Goal: Task Accomplishment & Management: Complete application form

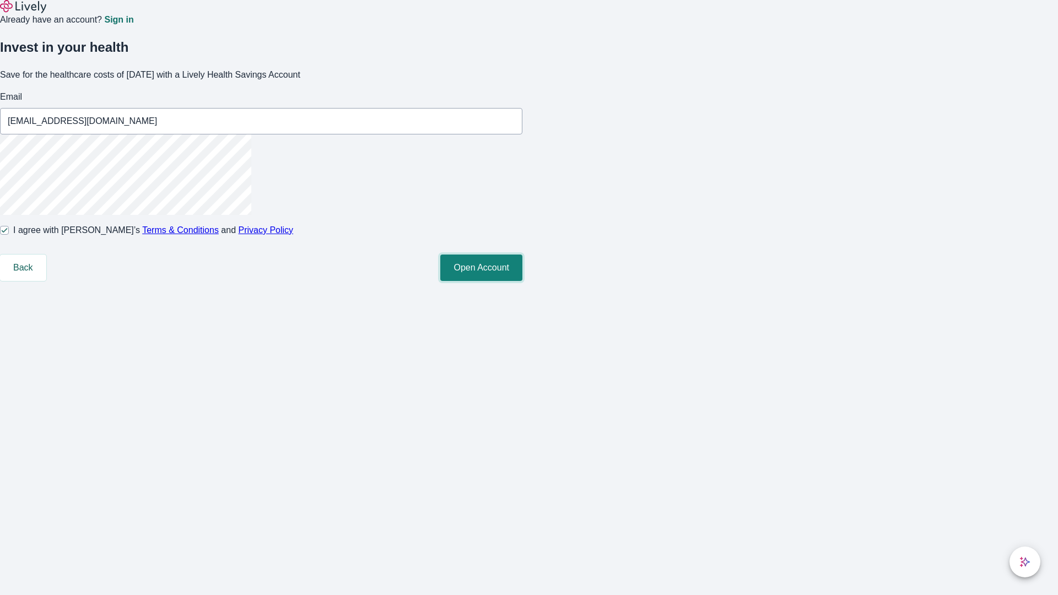
click at [522, 281] on button "Open Account" at bounding box center [481, 268] width 82 height 26
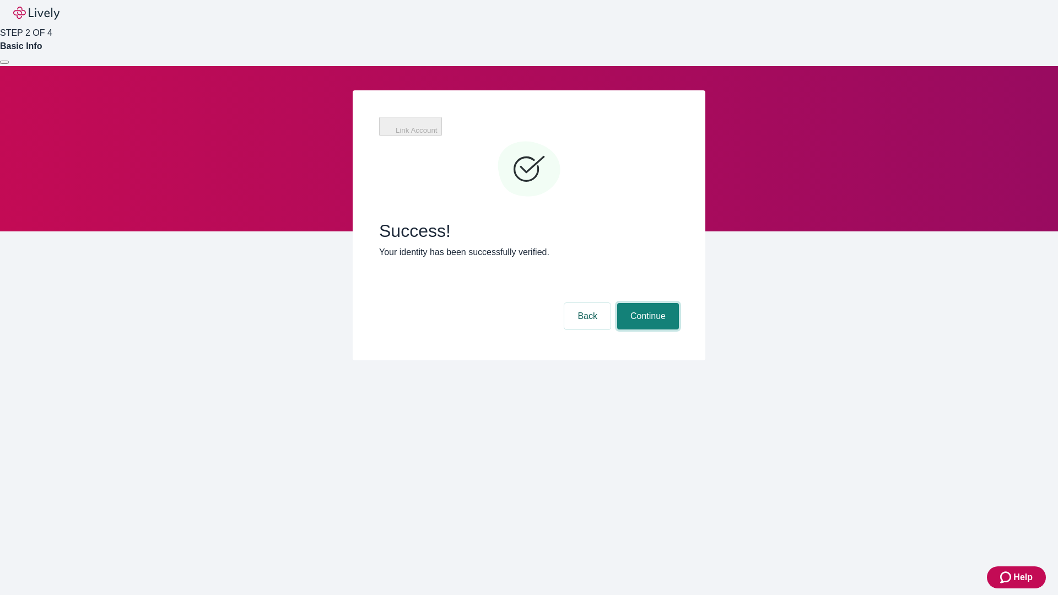
click at [679, 303] on button "Continue" at bounding box center [648, 316] width 62 height 26
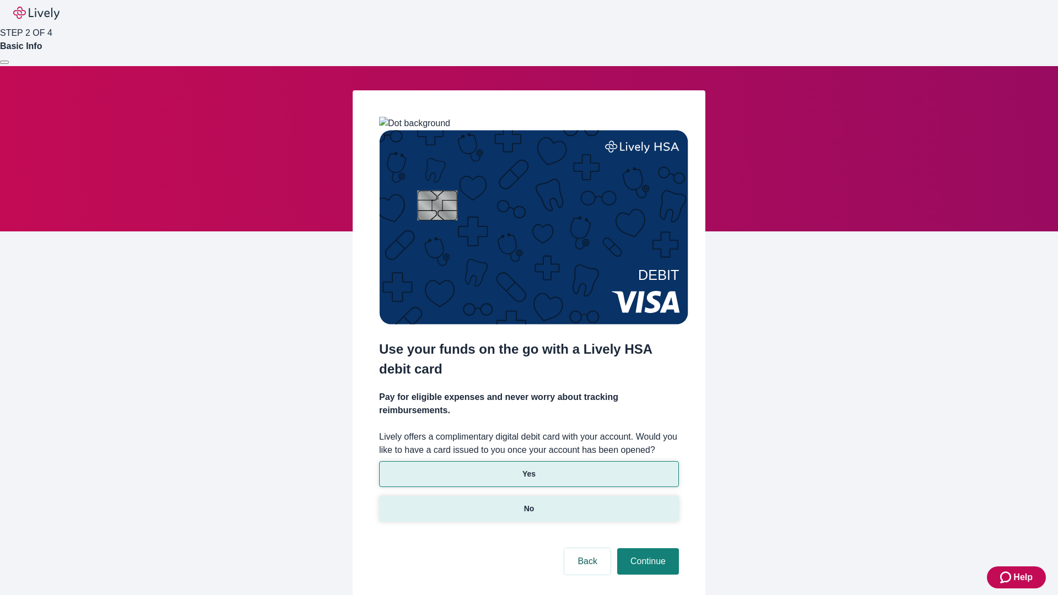
click at [528, 503] on p "No" at bounding box center [529, 509] width 10 height 12
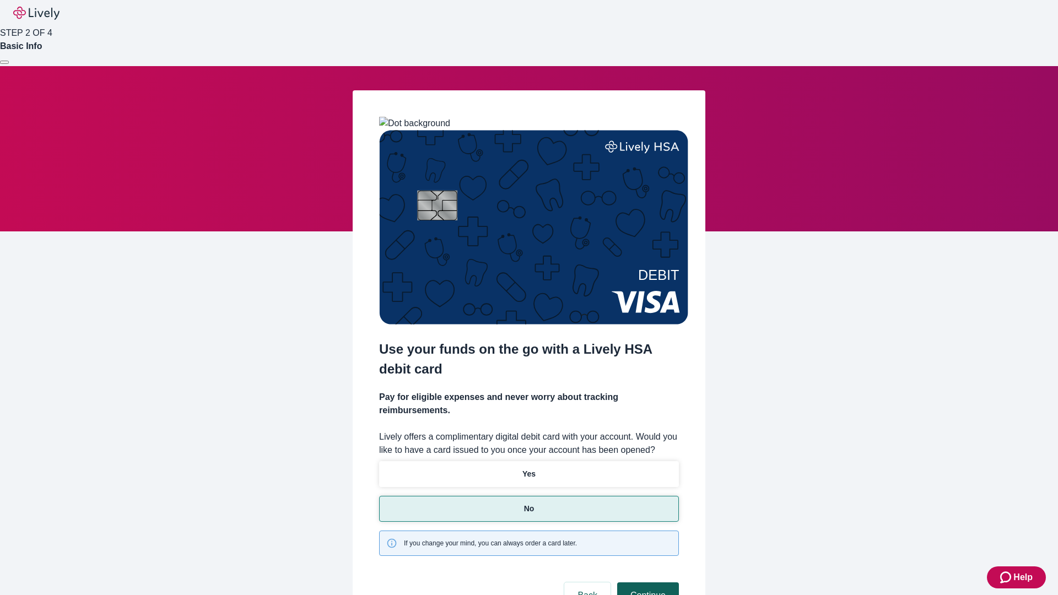
click at [646, 582] on button "Continue" at bounding box center [648, 595] width 62 height 26
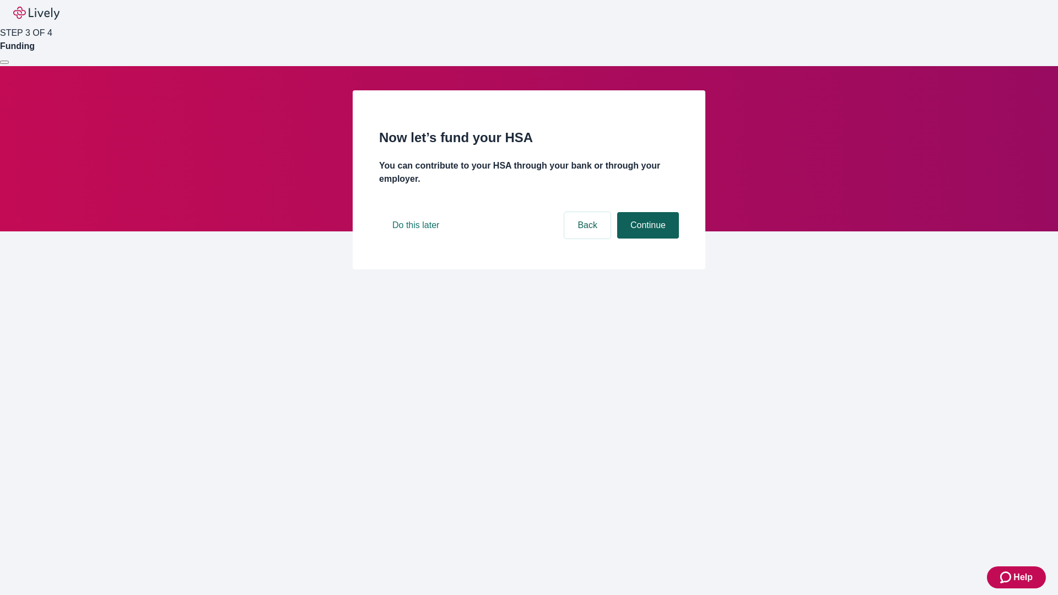
click at [646, 239] on button "Continue" at bounding box center [648, 225] width 62 height 26
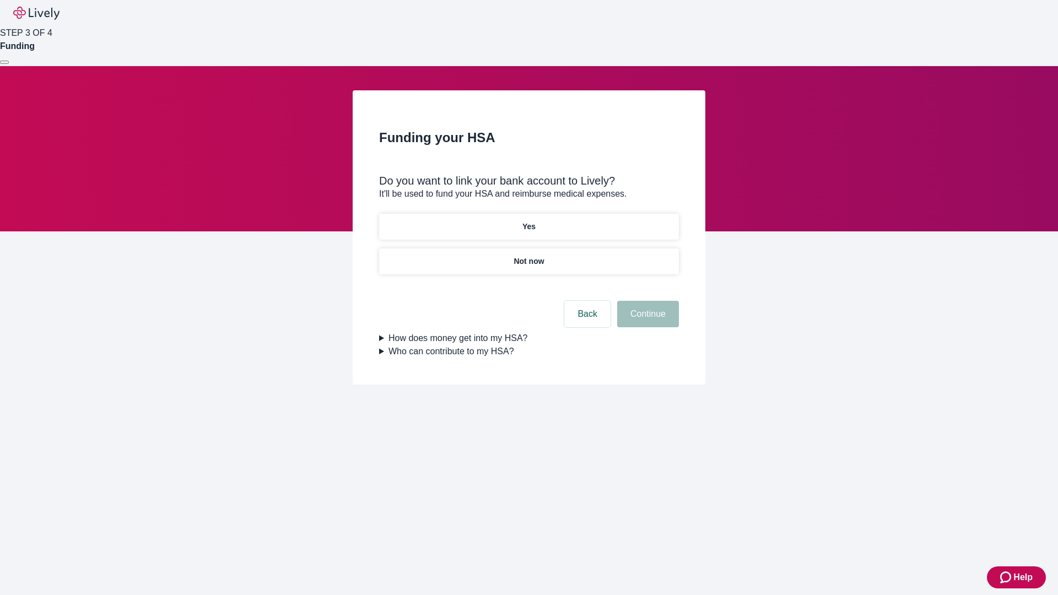
click at [528, 221] on p "Yes" at bounding box center [528, 227] width 13 height 12
click at [646, 301] on button "Continue" at bounding box center [648, 314] width 62 height 26
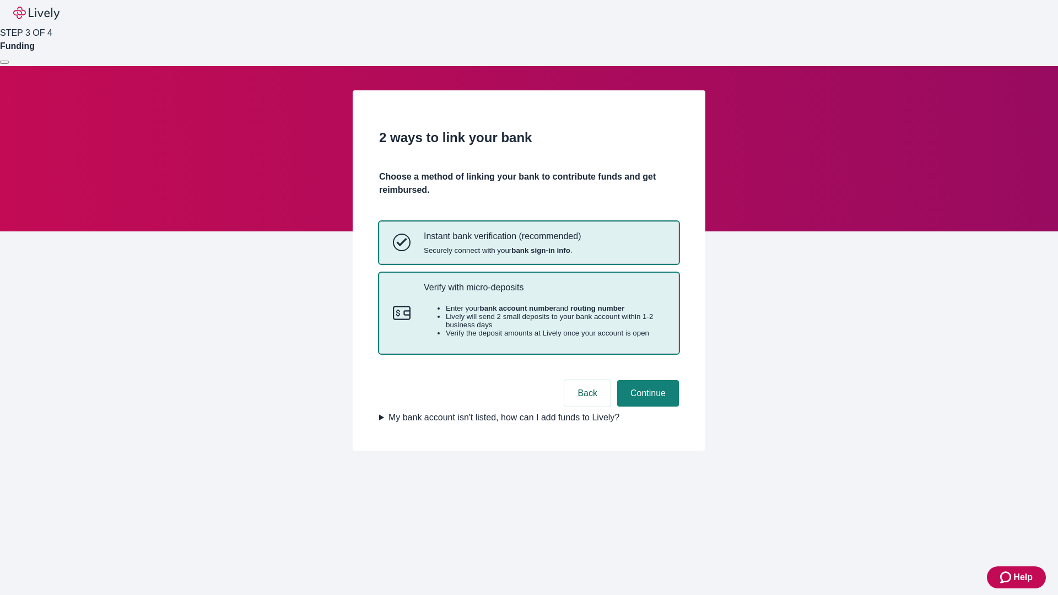
click at [544, 293] on p "Verify with micro-deposits" at bounding box center [544, 287] width 241 height 10
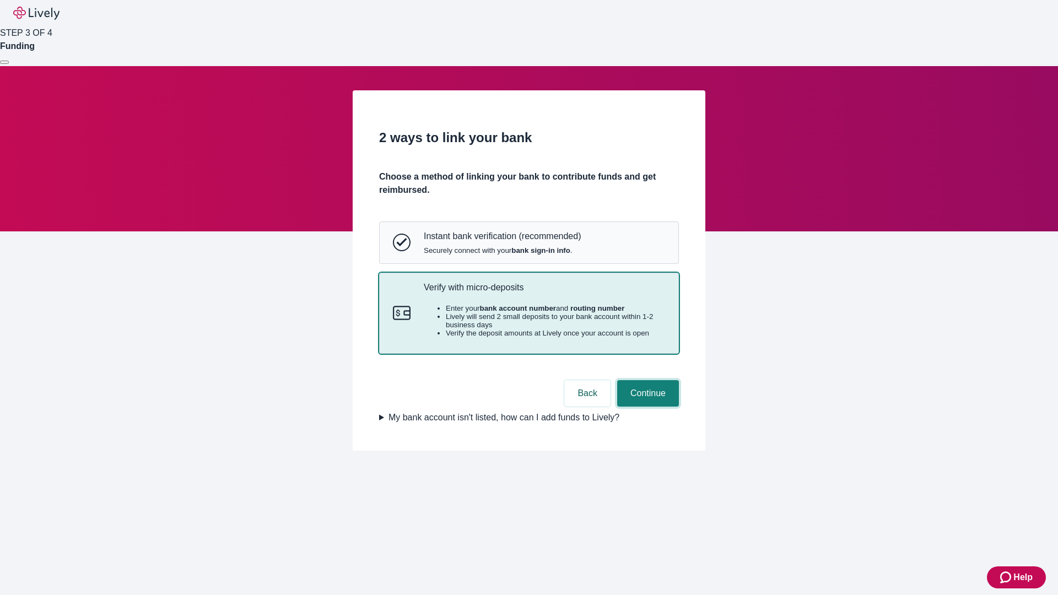
click at [646, 407] on button "Continue" at bounding box center [648, 393] width 62 height 26
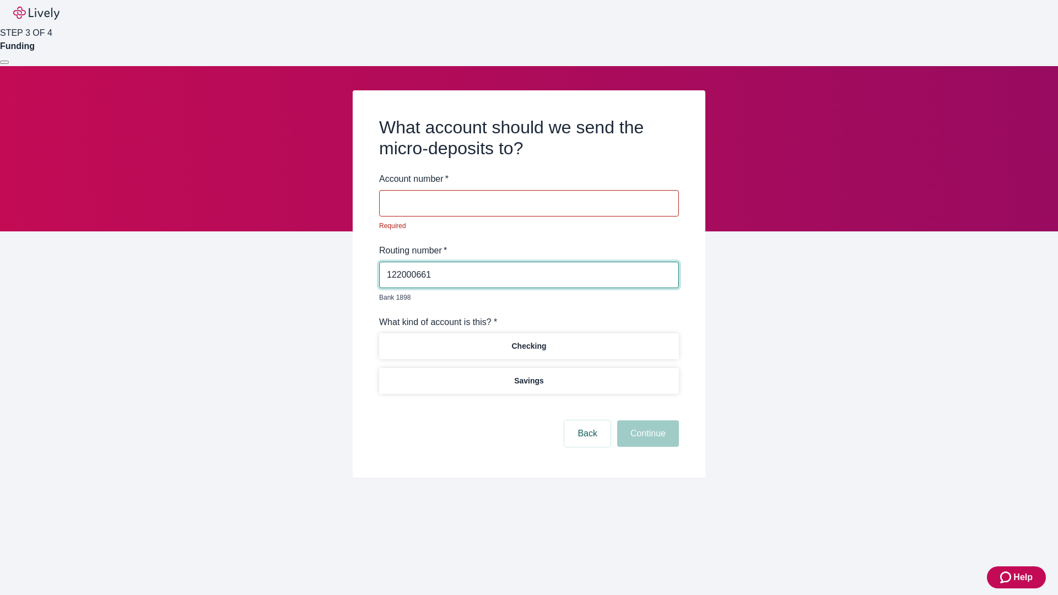
type input "122000661"
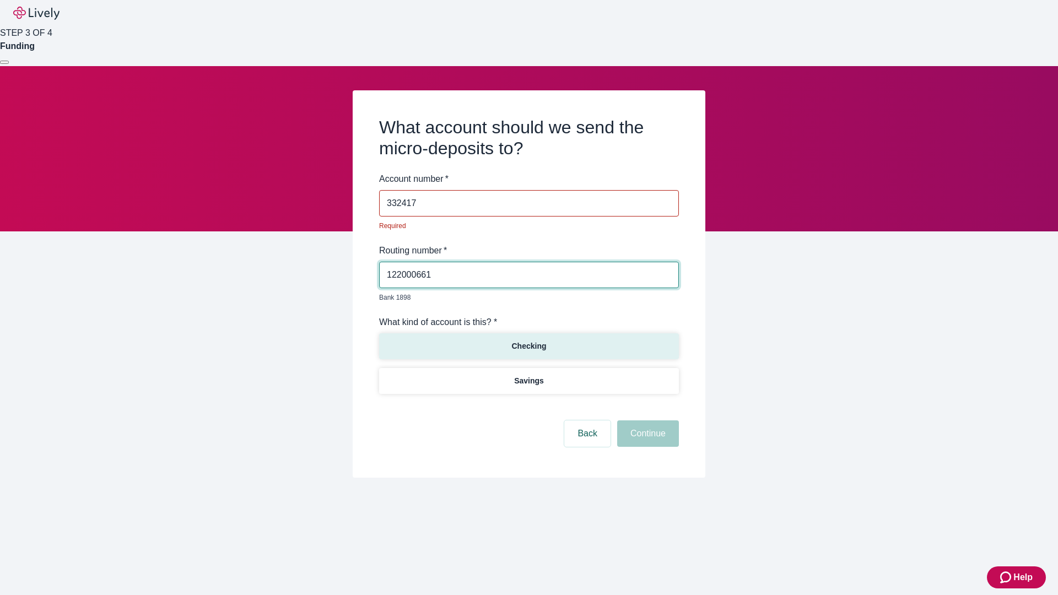
type input "332417"
click at [528, 341] on p "Checking" at bounding box center [528, 347] width 35 height 12
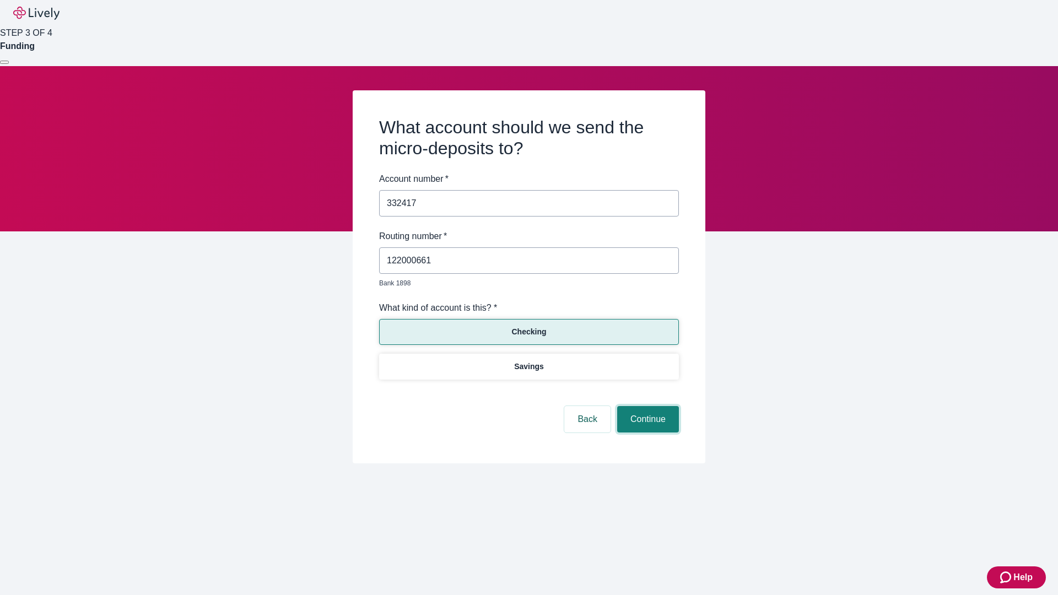
click at [646, 407] on button "Continue" at bounding box center [648, 419] width 62 height 26
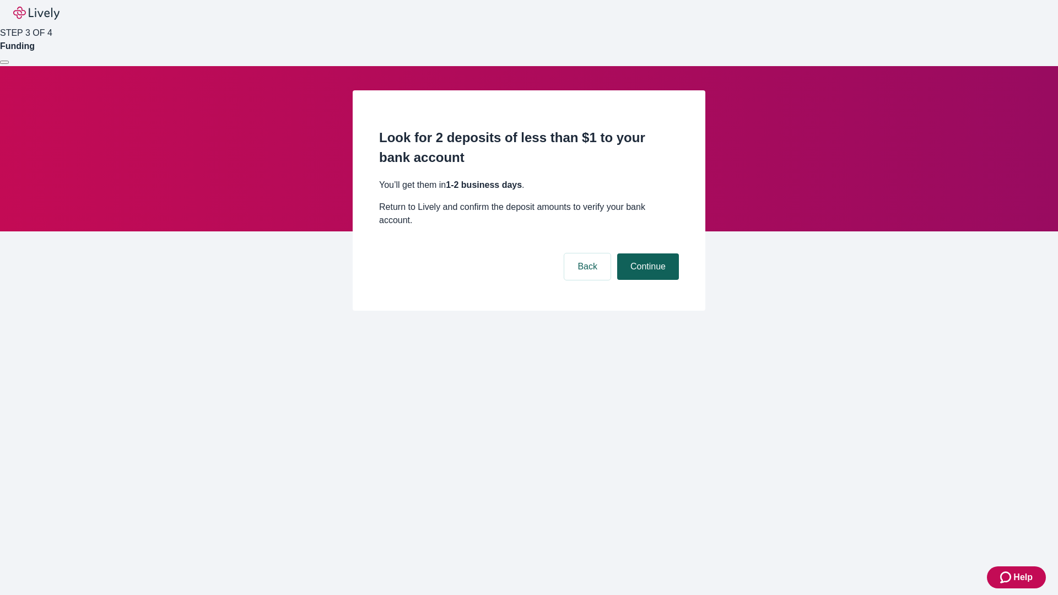
click at [646, 253] on button "Continue" at bounding box center [648, 266] width 62 height 26
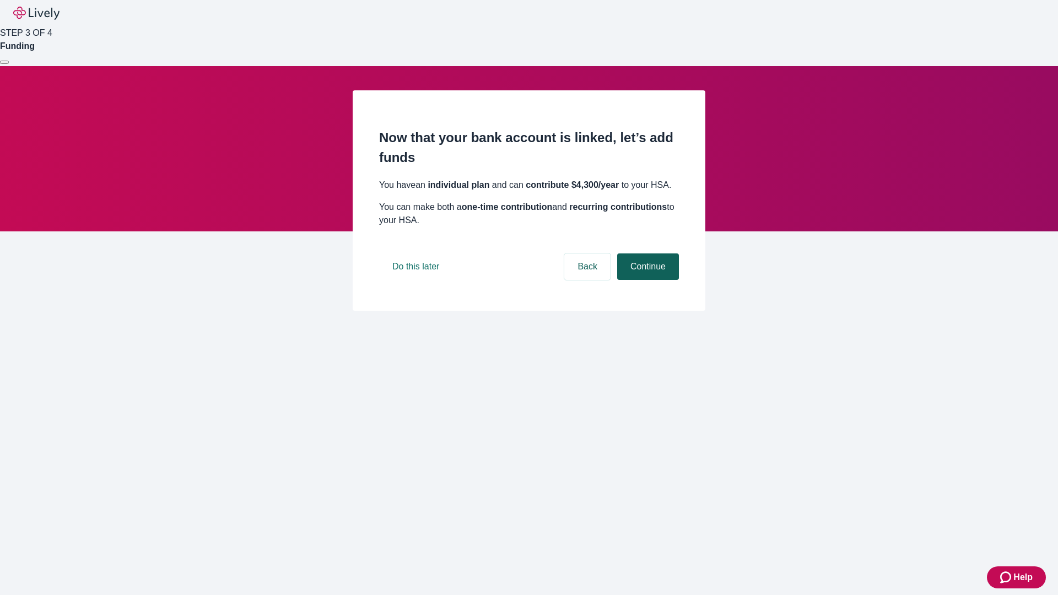
click at [646, 280] on button "Continue" at bounding box center [648, 266] width 62 height 26
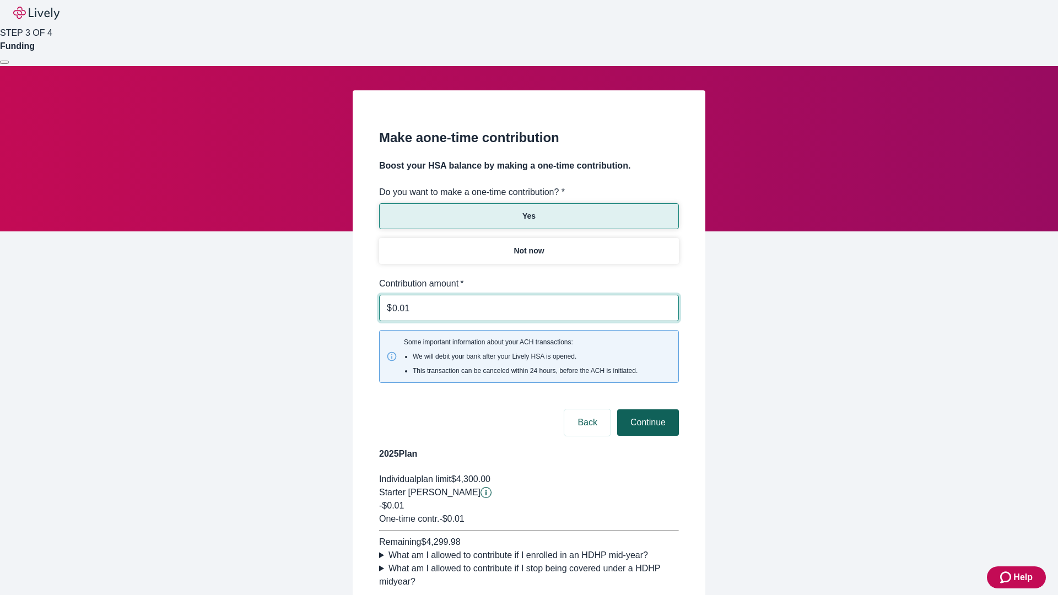
type input "0.01"
click at [646, 409] on button "Continue" at bounding box center [648, 422] width 62 height 26
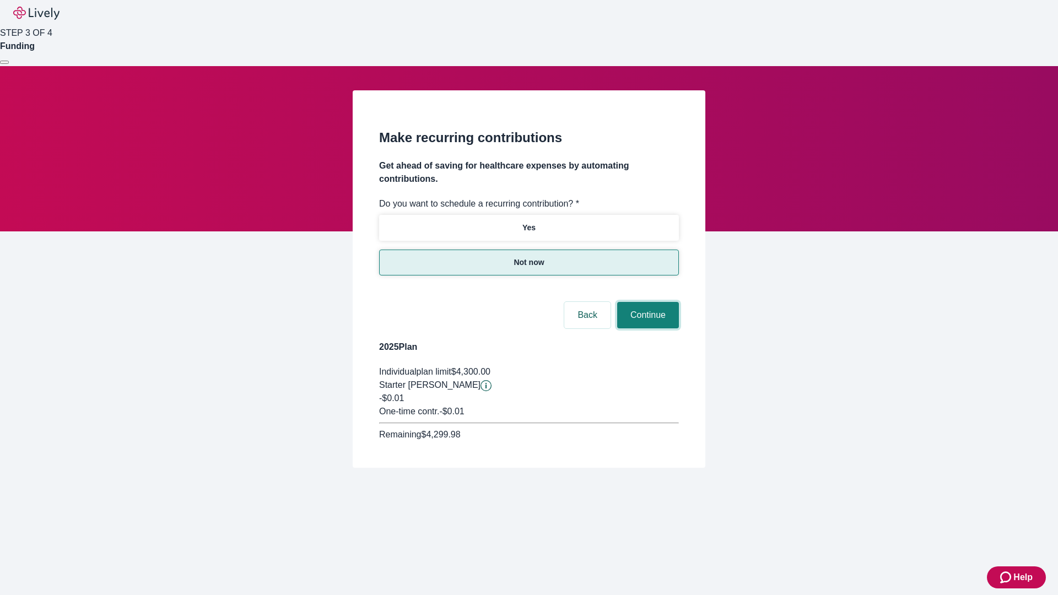
click at [646, 302] on button "Continue" at bounding box center [648, 315] width 62 height 26
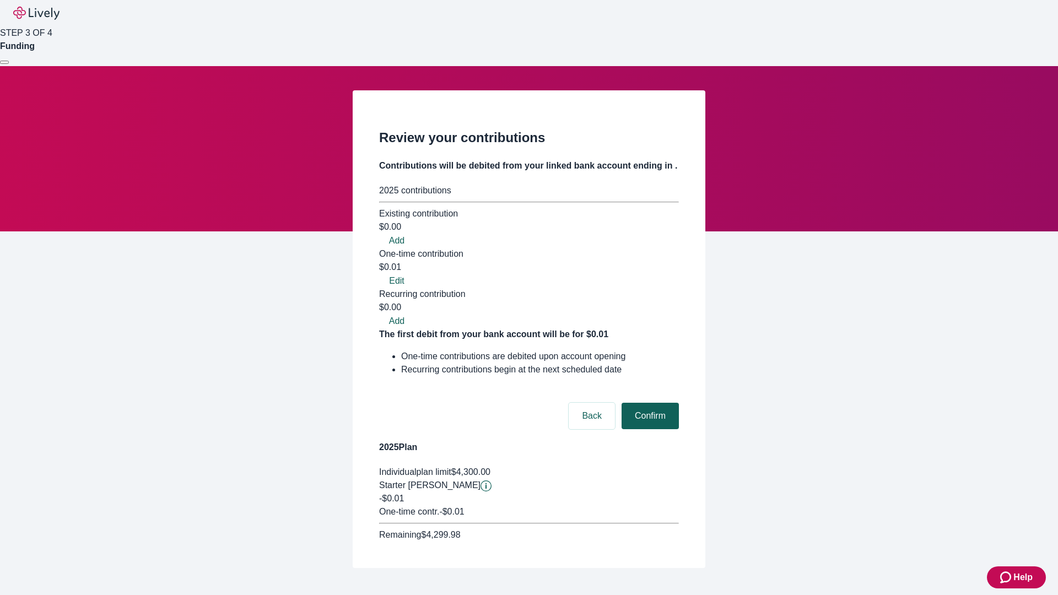
click at [649, 403] on button "Confirm" at bounding box center [650, 416] width 57 height 26
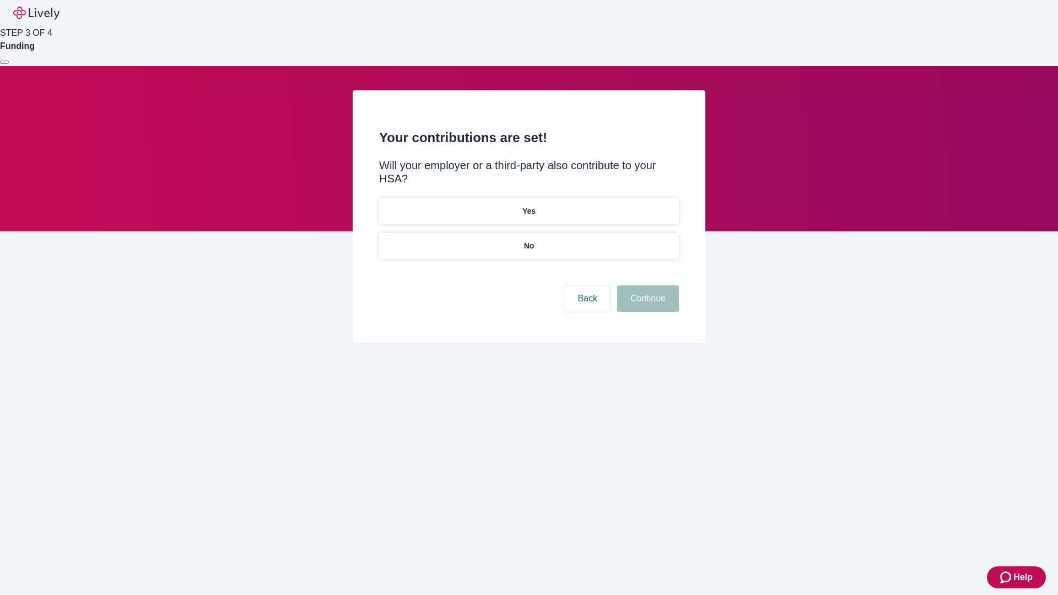
click at [528, 240] on p "No" at bounding box center [529, 246] width 10 height 12
click at [646, 285] on button "Continue" at bounding box center [648, 298] width 62 height 26
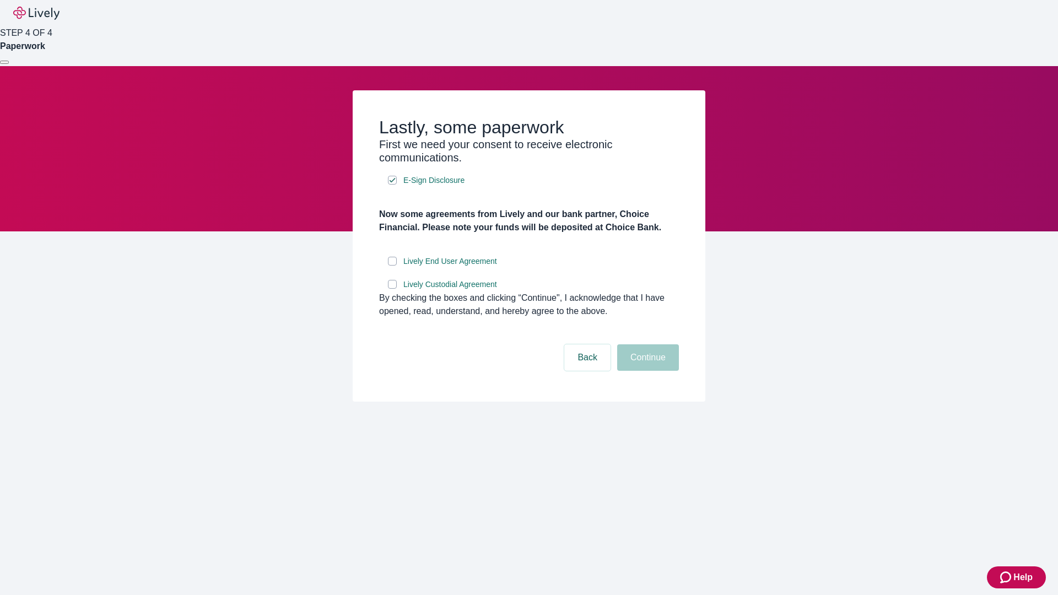
click at [392, 266] on input "Lively End User Agreement" at bounding box center [392, 261] width 9 height 9
checkbox input "true"
click at [392, 289] on input "Lively Custodial Agreement" at bounding box center [392, 284] width 9 height 9
checkbox input "true"
click at [646, 371] on button "Continue" at bounding box center [648, 357] width 62 height 26
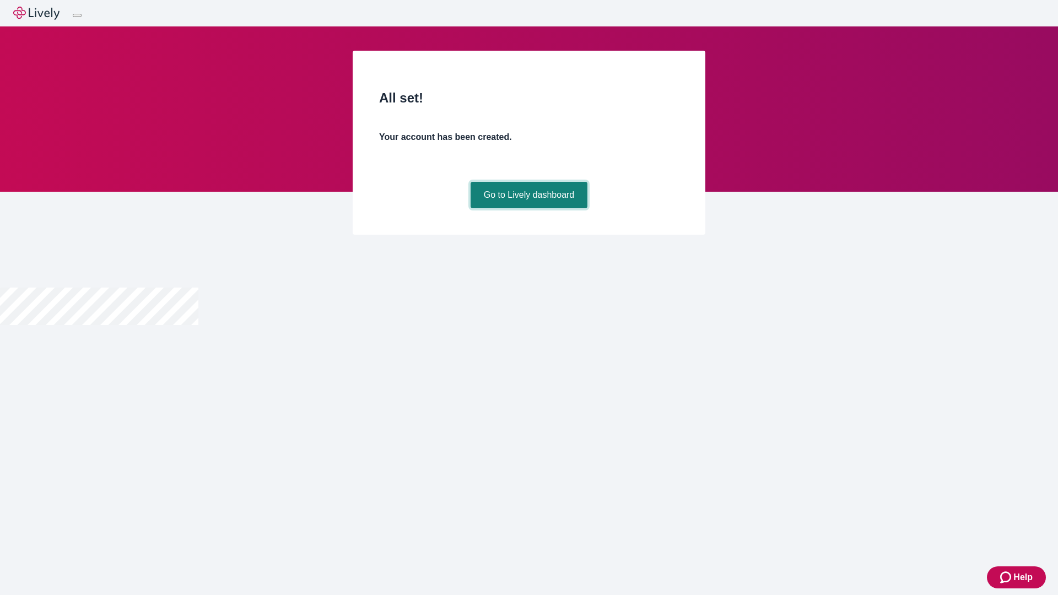
click at [528, 208] on link "Go to Lively dashboard" at bounding box center [529, 195] width 117 height 26
